Goal: Obtain resource: Download file/media

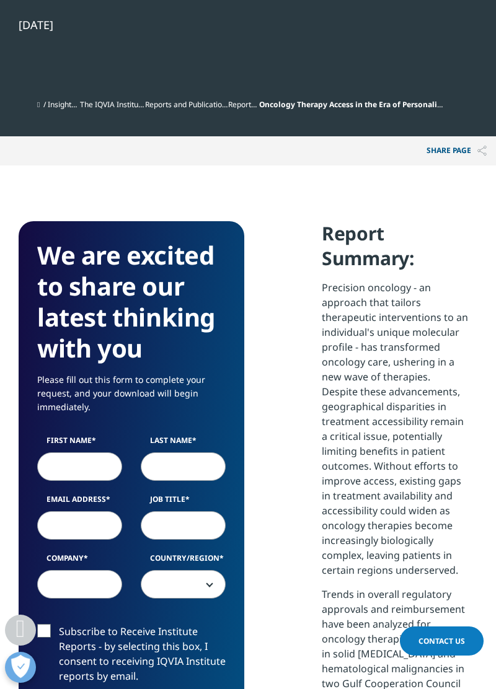
scroll to position [648, 0]
click at [71, 452] on label "First Name" at bounding box center [79, 443] width 85 height 17
click at [71, 452] on input "First Name" at bounding box center [79, 466] width 85 height 28
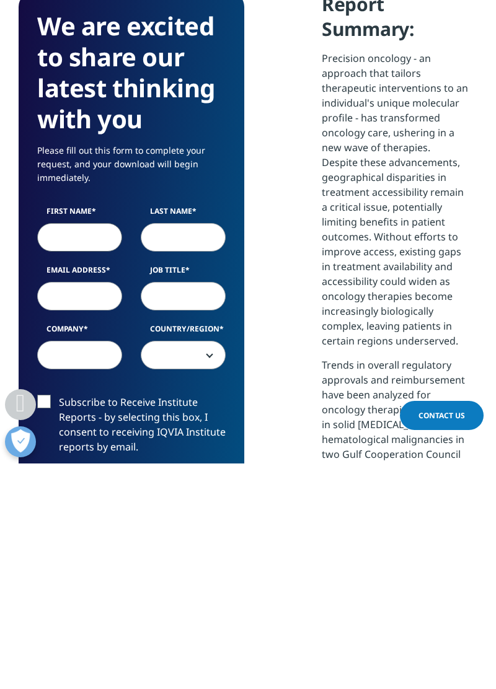
scroll to position [657, 0]
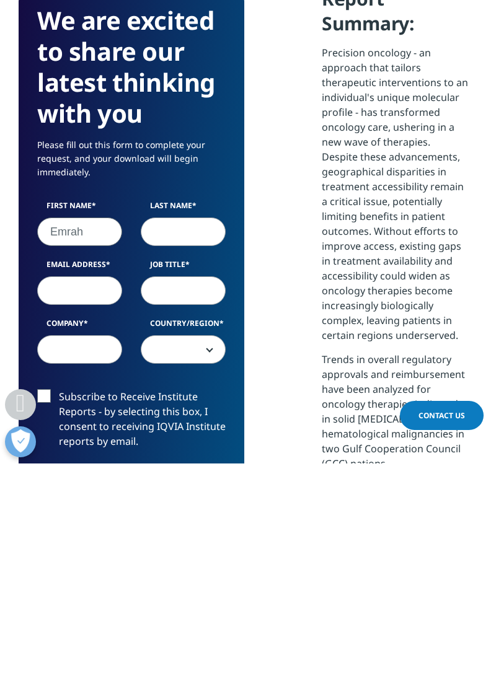
type input "Emrah"
click at [171, 453] on input "Last Name" at bounding box center [183, 457] width 85 height 28
type input "Bilgener"
click at [74, 512] on input "Email Address" at bounding box center [79, 516] width 85 height 28
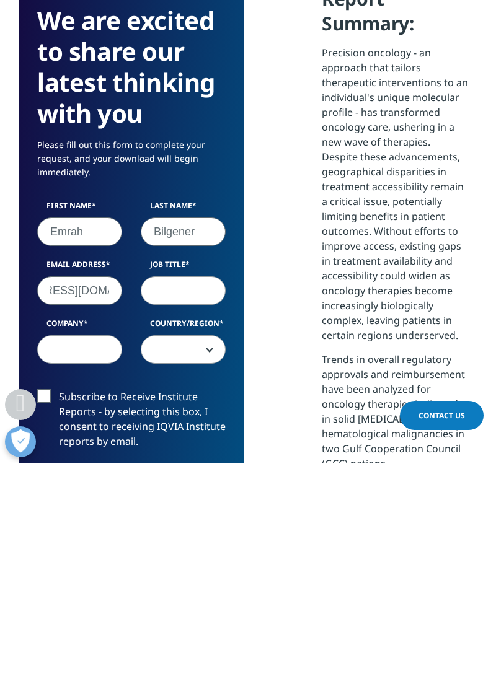
click at [77, 515] on input "[EMAIL_ADDRESS][DOMAIN_NAME]" at bounding box center [79, 516] width 85 height 28
type input "[EMAIL_ADDRESS][DOMAIN_NAME]"
click at [175, 499] on label "Job Title" at bounding box center [183, 492] width 85 height 17
click at [175, 502] on input "Job Title" at bounding box center [183, 516] width 85 height 28
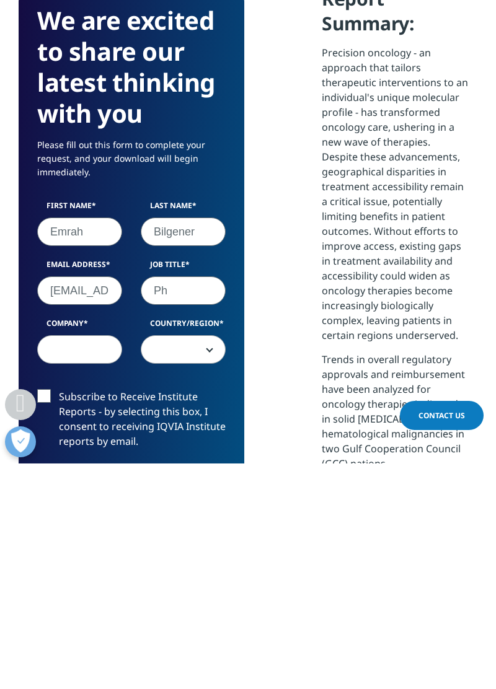
type input "P"
type input "A"
type input "P"
type input "Academic Pharmacist"
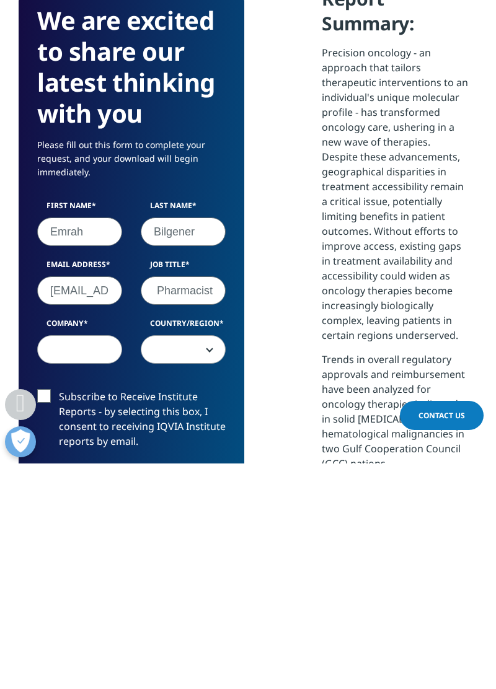
click at [67, 580] on input "Company" at bounding box center [79, 575] width 85 height 28
type input "[GEOGRAPHIC_DATA]"
click at [195, 568] on span at bounding box center [183, 575] width 84 height 28
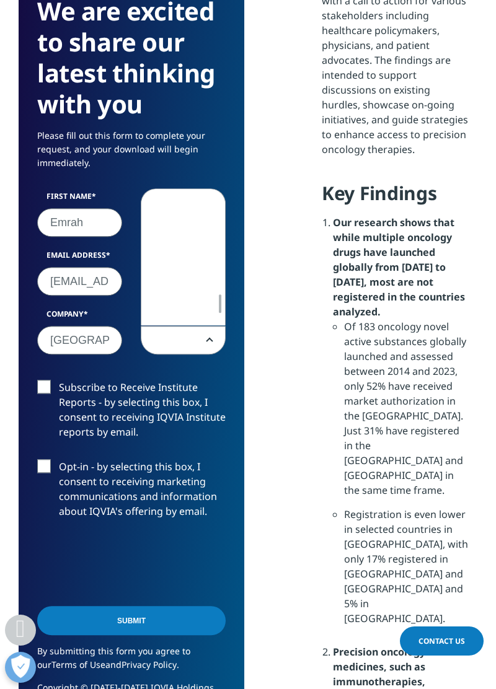
scroll to position [0, 0]
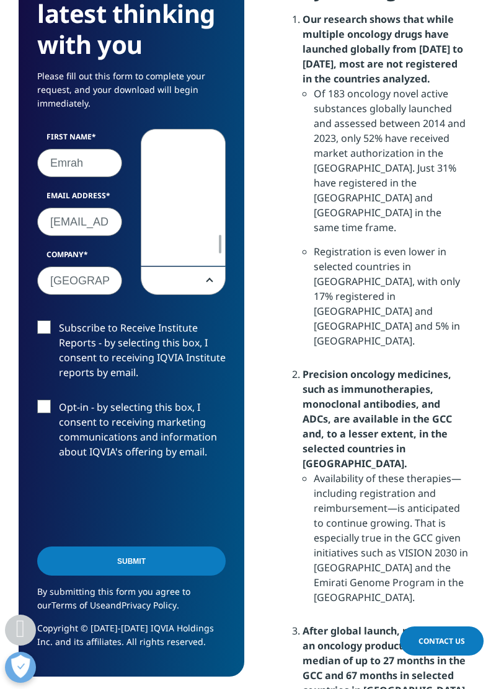
click at [339, 470] on strong "Precision oncology medicines, such as immunotherapies, monoclonal antibodies, a…" at bounding box center [376, 418] width 149 height 103
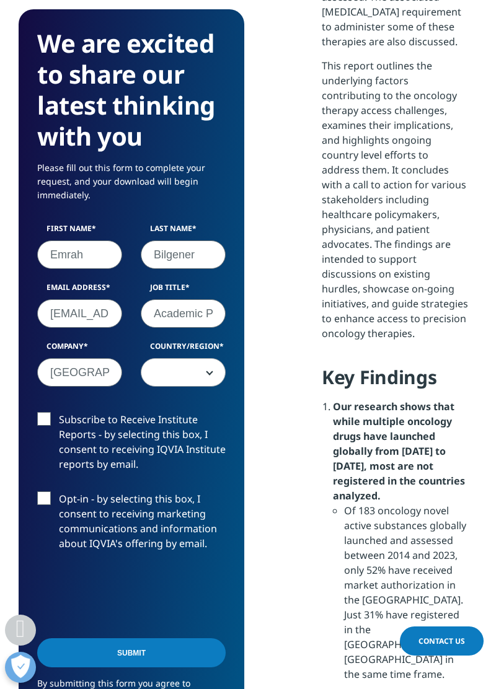
click at [212, 374] on span at bounding box center [183, 373] width 84 height 28
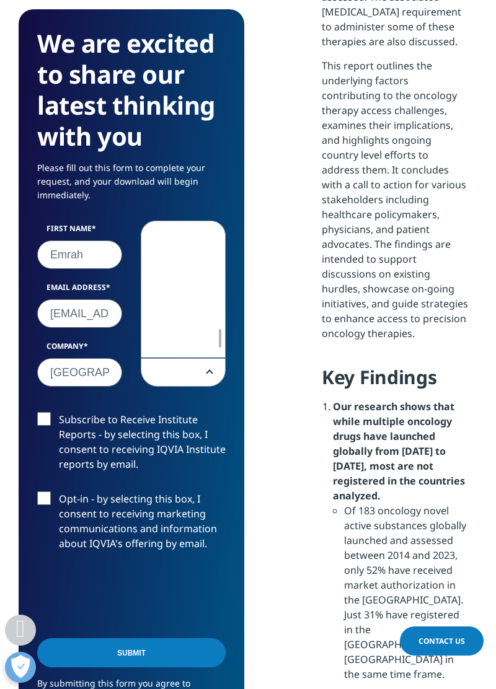
select select "[GEOGRAPHIC_DATA]"
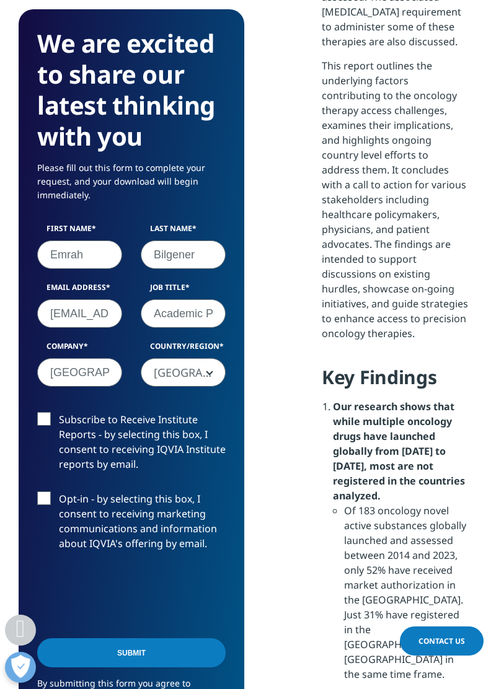
click at [43, 497] on label "Opt-in - by selecting this box, I consent to receiving marketing communications…" at bounding box center [131, 524] width 188 height 66
click at [59, 491] on input "Opt-in - by selecting this box, I consent to receiving marketing communications…" at bounding box center [59, 491] width 0 height 0
click at [42, 413] on label "Subscribe to Receive Institute Reports - by selecting this box, I consent to re…" at bounding box center [131, 445] width 188 height 66
click at [59, 412] on input "Subscribe to Receive Institute Reports - by selecting this box, I consent to re…" at bounding box center [59, 412] width 0 height 0
click at [157, 652] on input "Submit" at bounding box center [131, 652] width 188 height 29
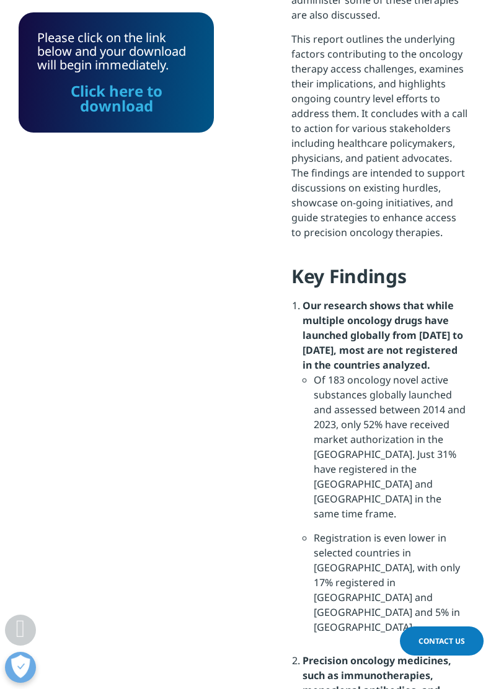
click at [108, 94] on link "Click here to download" at bounding box center [117, 98] width 92 height 35
